Goal: Task Accomplishment & Management: Manage account settings

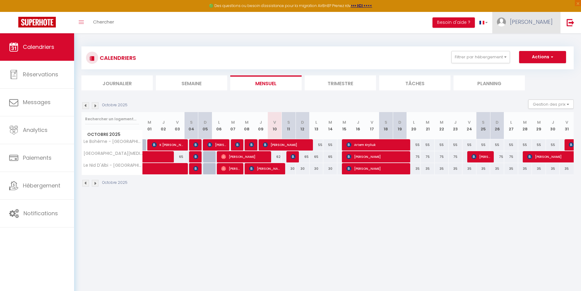
click at [545, 19] on span "[PERSON_NAME]" at bounding box center [531, 22] width 43 height 8
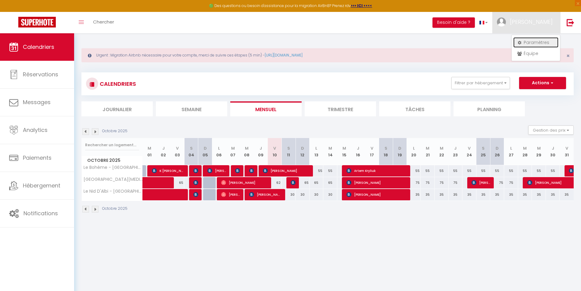
click at [538, 46] on link "Paramètres" at bounding box center [535, 42] width 45 height 10
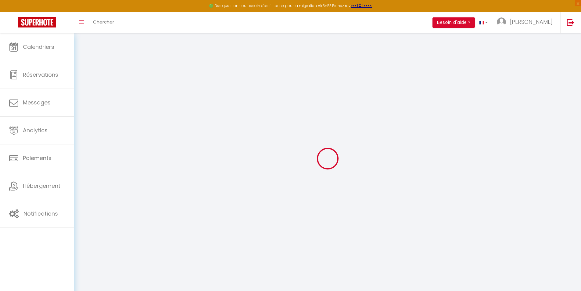
type input "4nQSi63PlVn1KKSALqPv7ElCy"
type input "YepZDRMN6cF8yzAc704fBS9dC"
type input "[URL][DOMAIN_NAME]"
select select "fr"
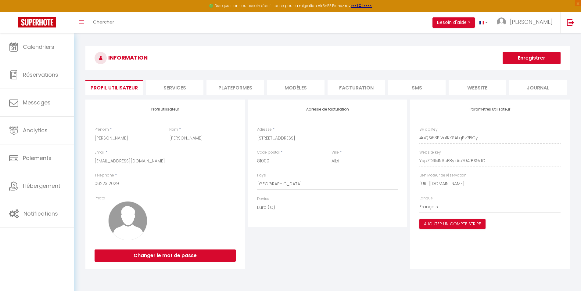
click at [290, 91] on li "MODÈLES" at bounding box center [295, 87] width 57 height 15
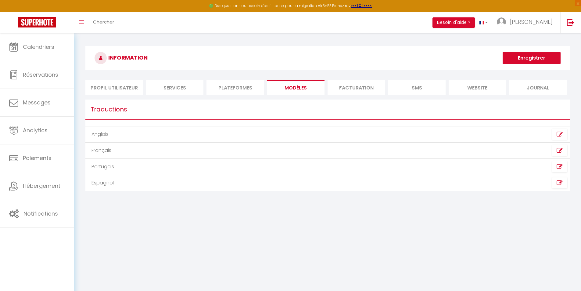
drag, startPoint x: 240, startPoint y: 89, endPoint x: 280, endPoint y: 94, distance: 40.2
click at [240, 89] on li "Plateformes" at bounding box center [234, 87] width 57 height 15
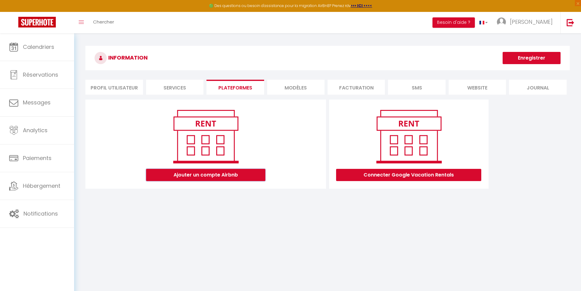
click at [223, 178] on button "Ajouter un compte Airbnb" at bounding box center [205, 175] width 119 height 12
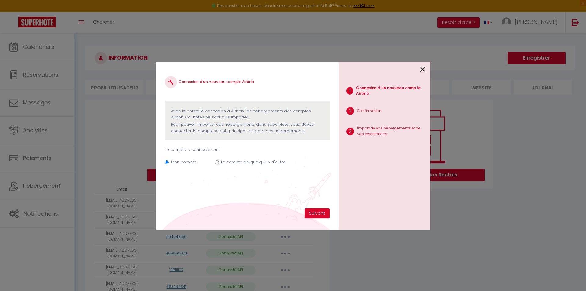
click at [424, 69] on icon at bounding box center [422, 69] width 5 height 9
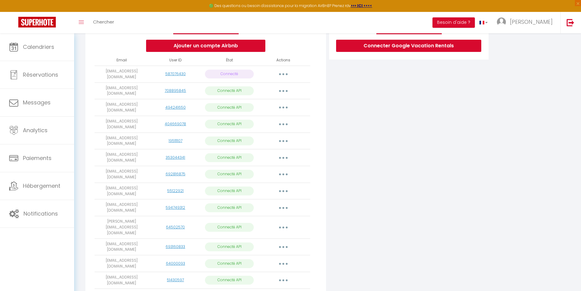
scroll to position [155, 0]
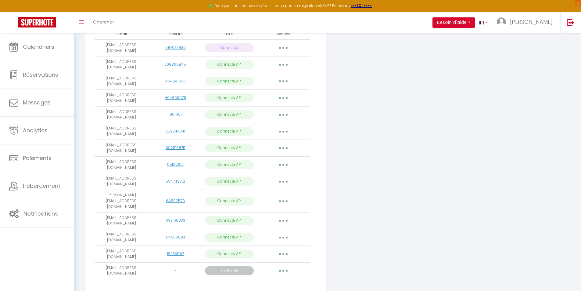
click at [284, 270] on icon "button" at bounding box center [283, 271] width 2 height 2
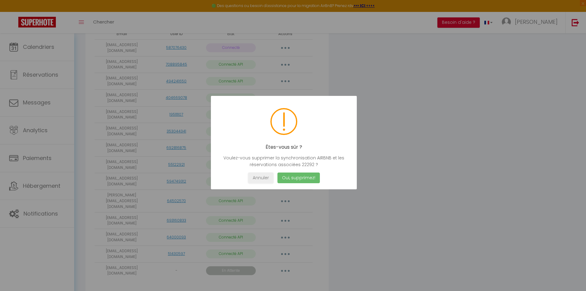
click at [300, 176] on button "Oui, supprimez!" at bounding box center [298, 177] width 42 height 11
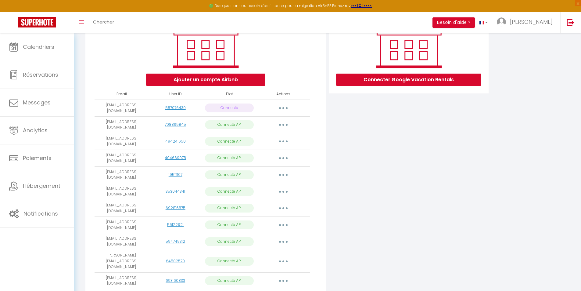
scroll to position [47, 0]
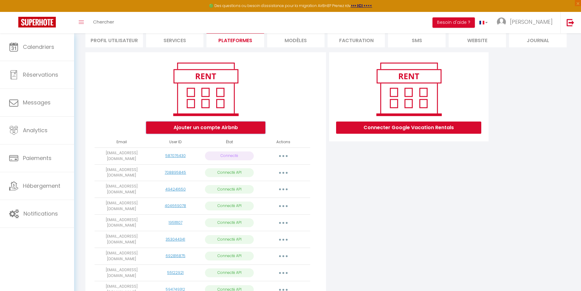
click at [218, 124] on button "Ajouter un compte Airbnb" at bounding box center [205, 127] width 119 height 12
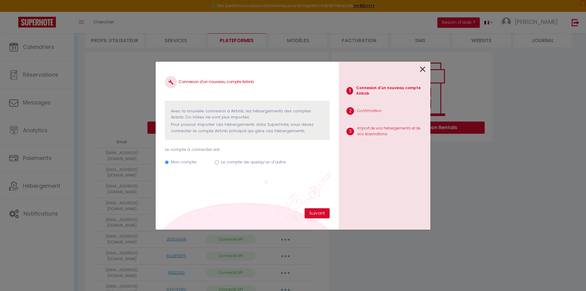
click at [215, 163] on input "Le compte de quelqu'un d'autre" at bounding box center [217, 162] width 4 height 4
radio input "true"
radio input "false"
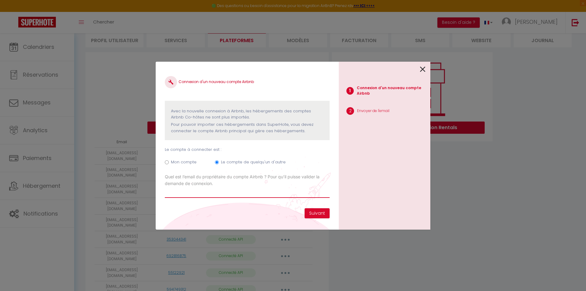
click at [220, 193] on input "Email connexion Airbnb" at bounding box center [247, 192] width 165 height 11
type input "[EMAIL_ADDRESS][DOMAIN_NAME]"
click at [317, 212] on button "Suivant" at bounding box center [316, 213] width 25 height 10
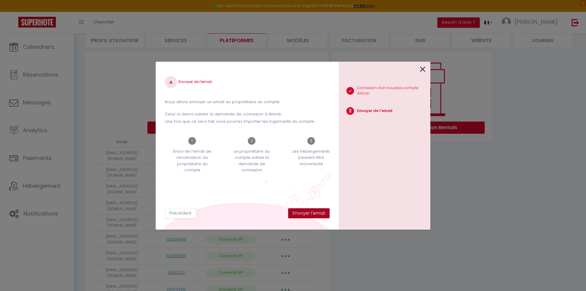
click at [305, 216] on button "Envoyer l'email" at bounding box center [308, 213] width 41 height 10
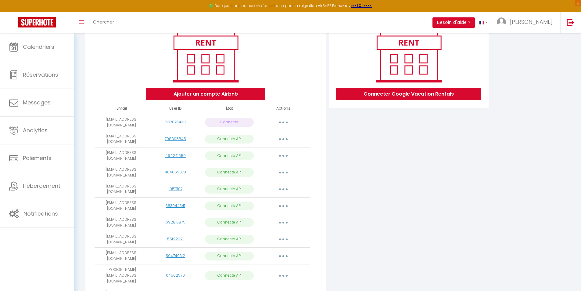
scroll to position [0, 0]
